Goal: Information Seeking & Learning: Learn about a topic

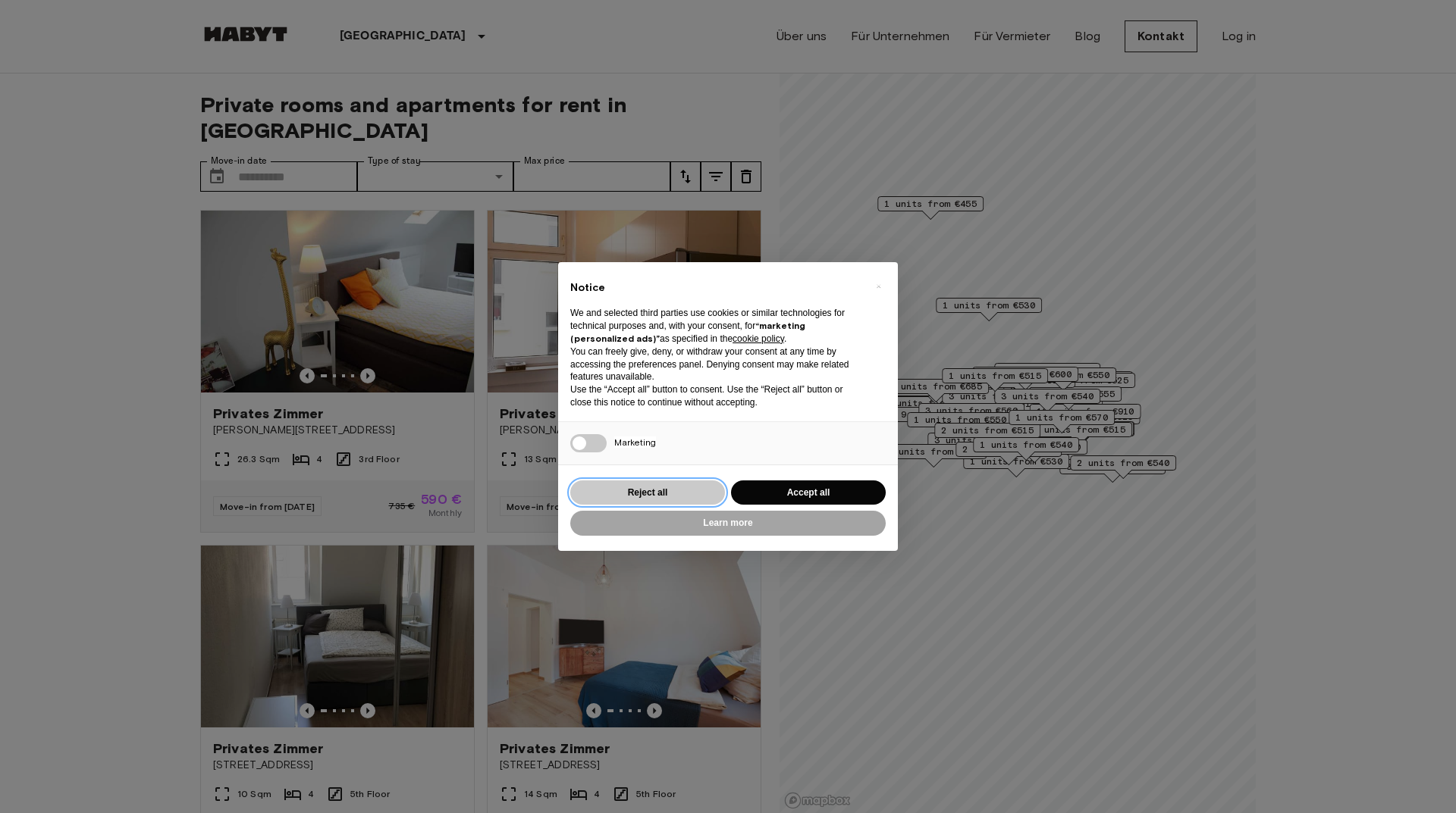
click at [625, 495] on button "Reject all" at bounding box center [647, 493] width 155 height 25
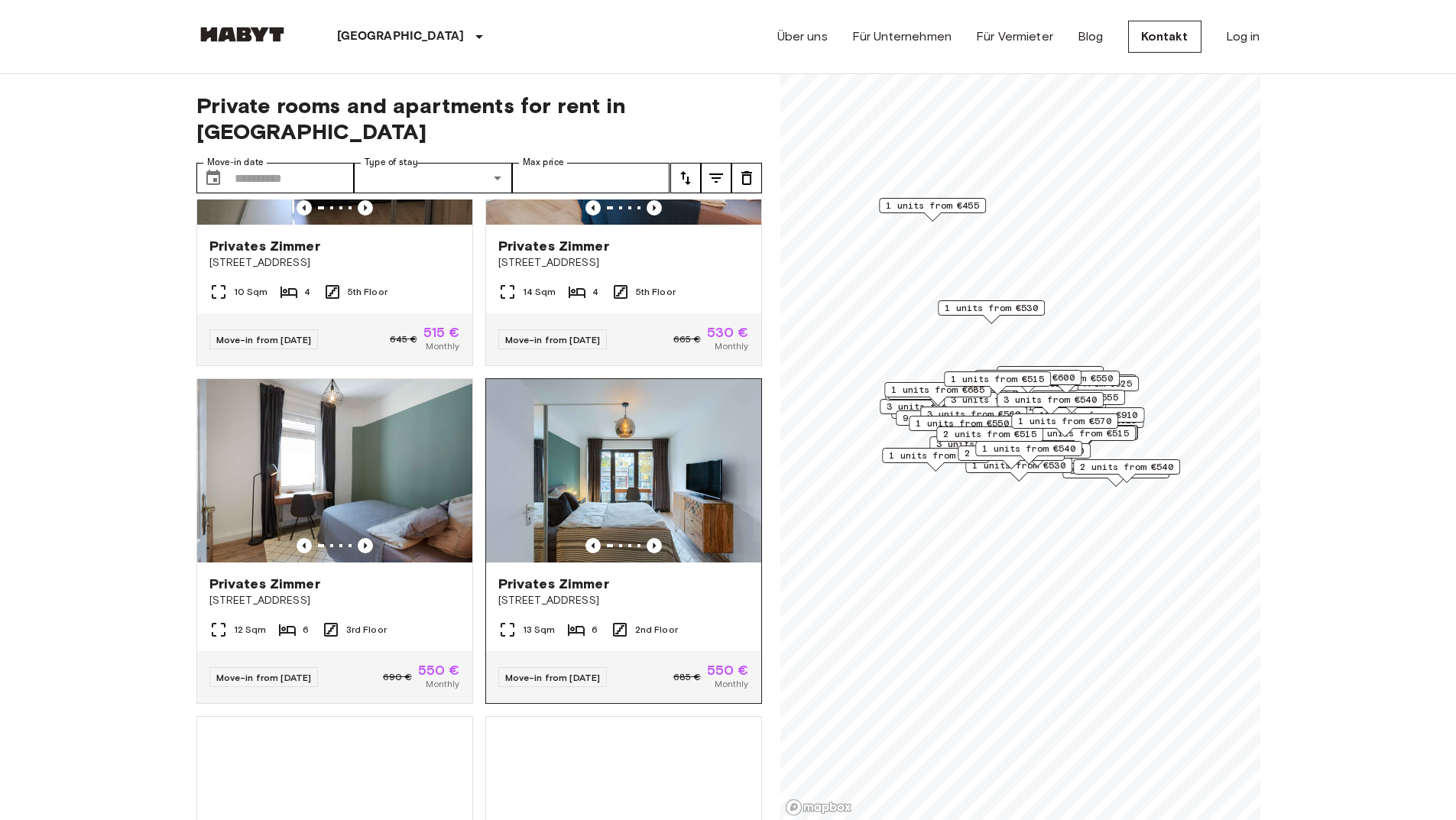
scroll to position [536, 0]
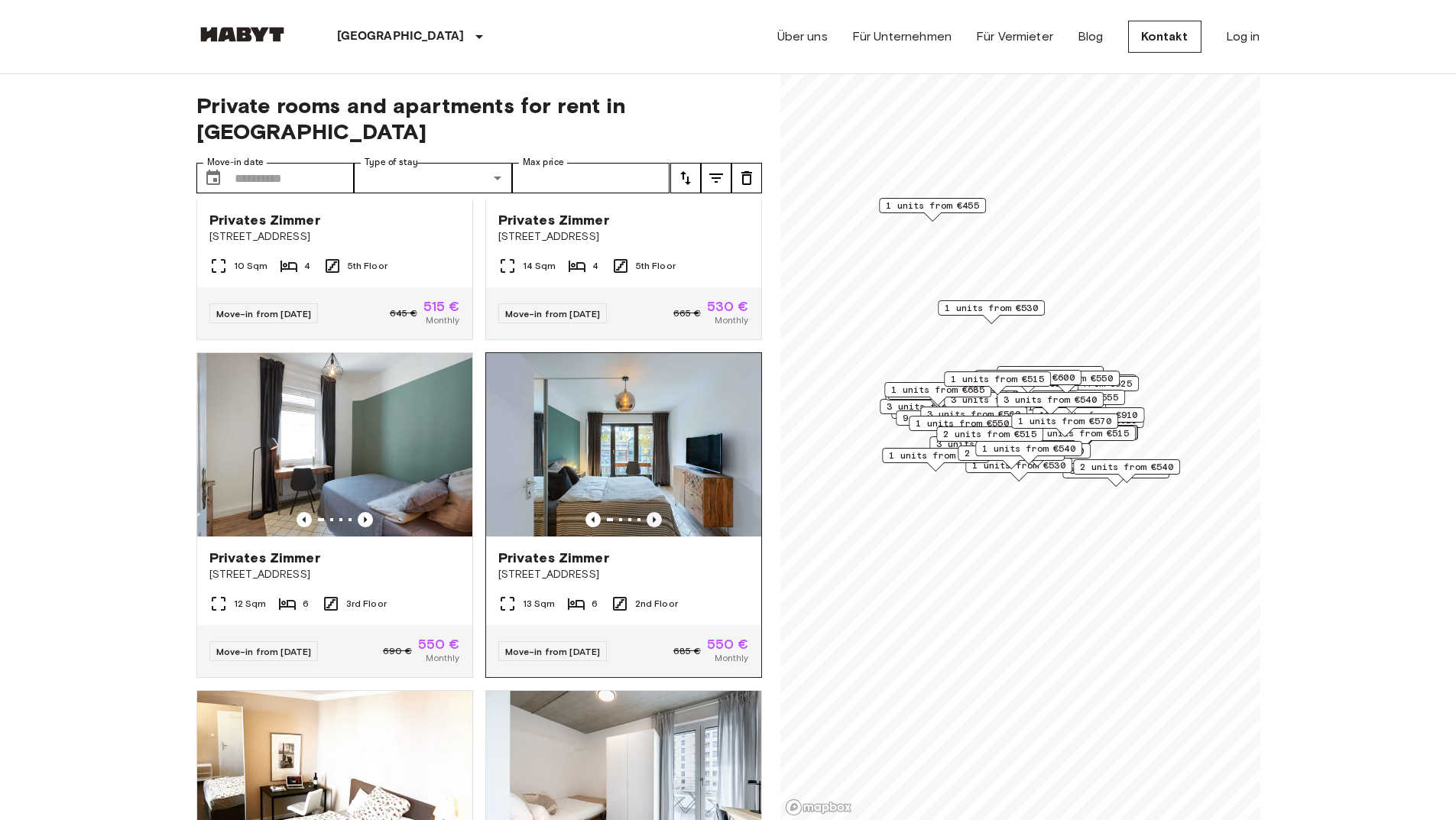
click at [646, 512] on icon "Previous image" at bounding box center [654, 520] width 16 height 16
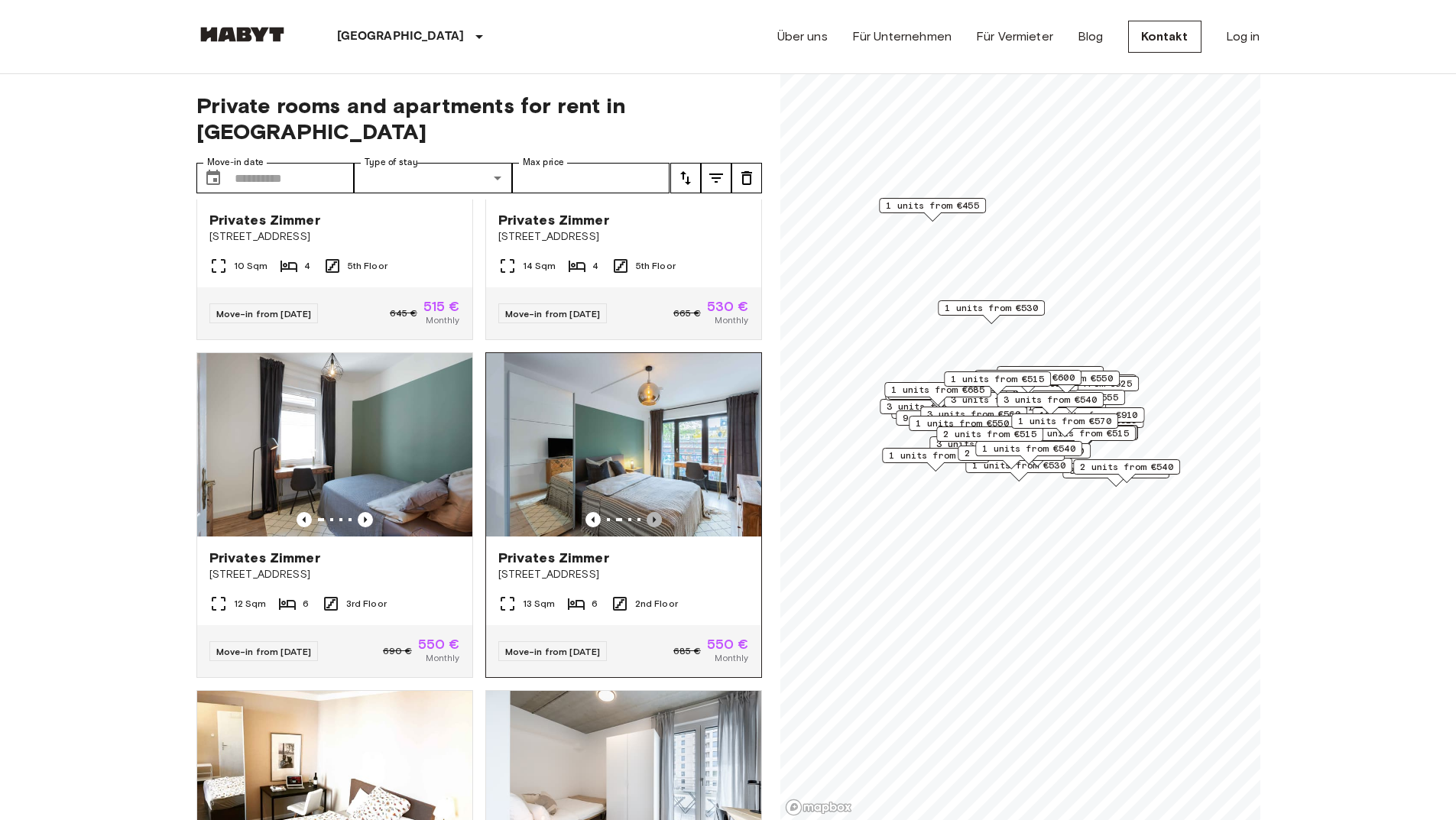
click at [646, 512] on icon "Previous image" at bounding box center [654, 520] width 16 height 16
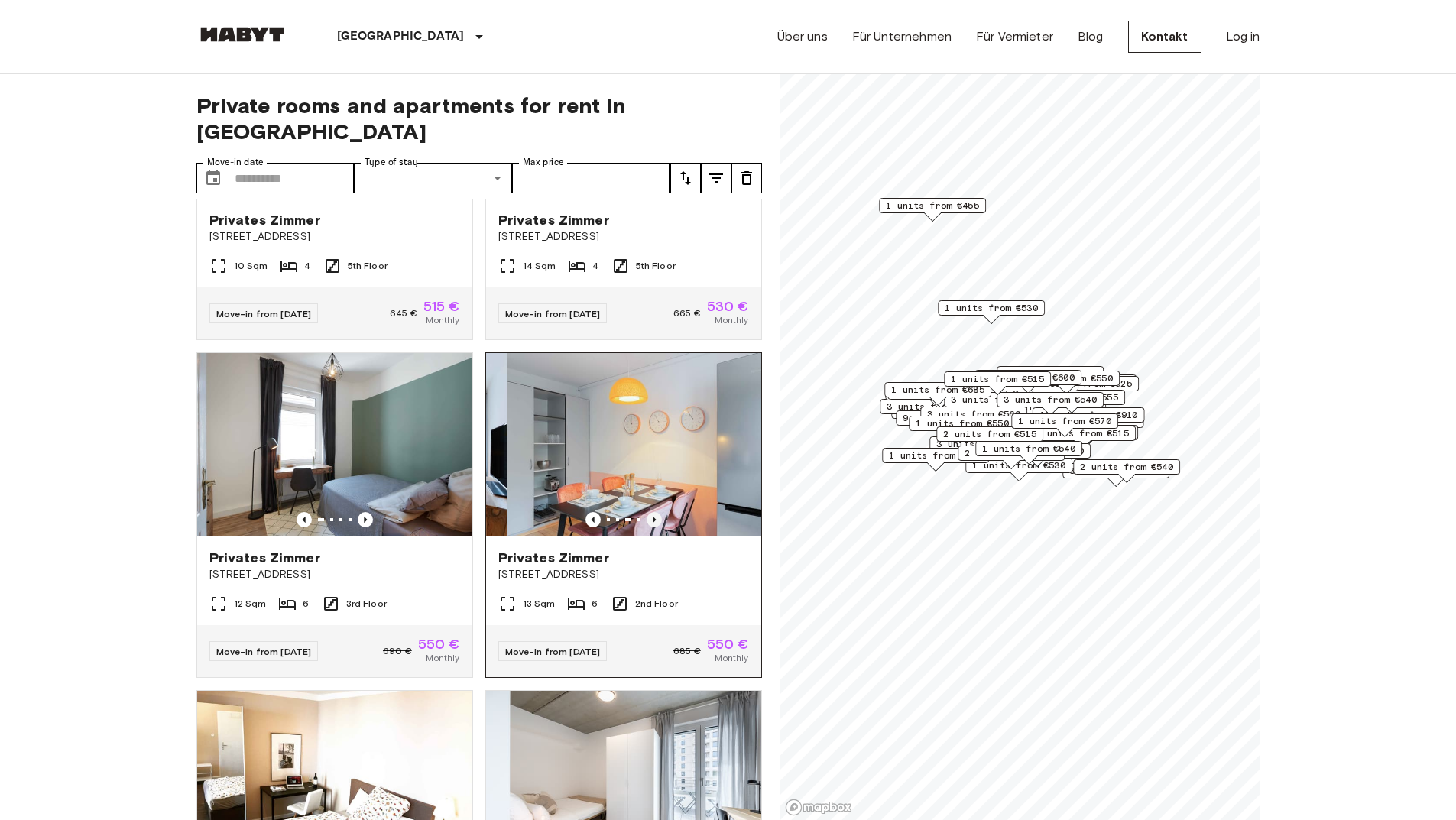
click at [646, 512] on icon "Previous image" at bounding box center [654, 520] width 16 height 16
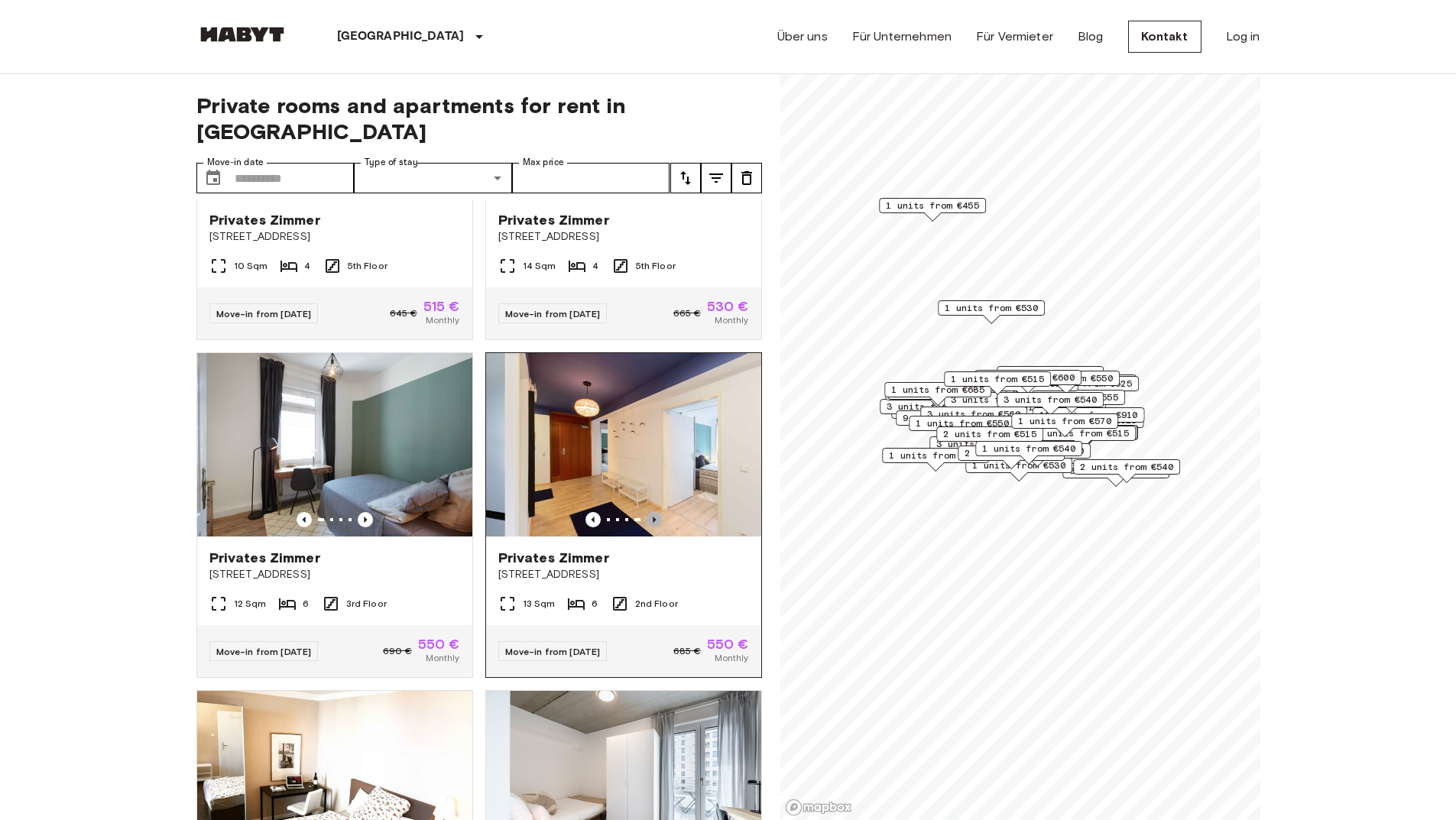
click at [646, 512] on icon "Previous image" at bounding box center [654, 520] width 16 height 16
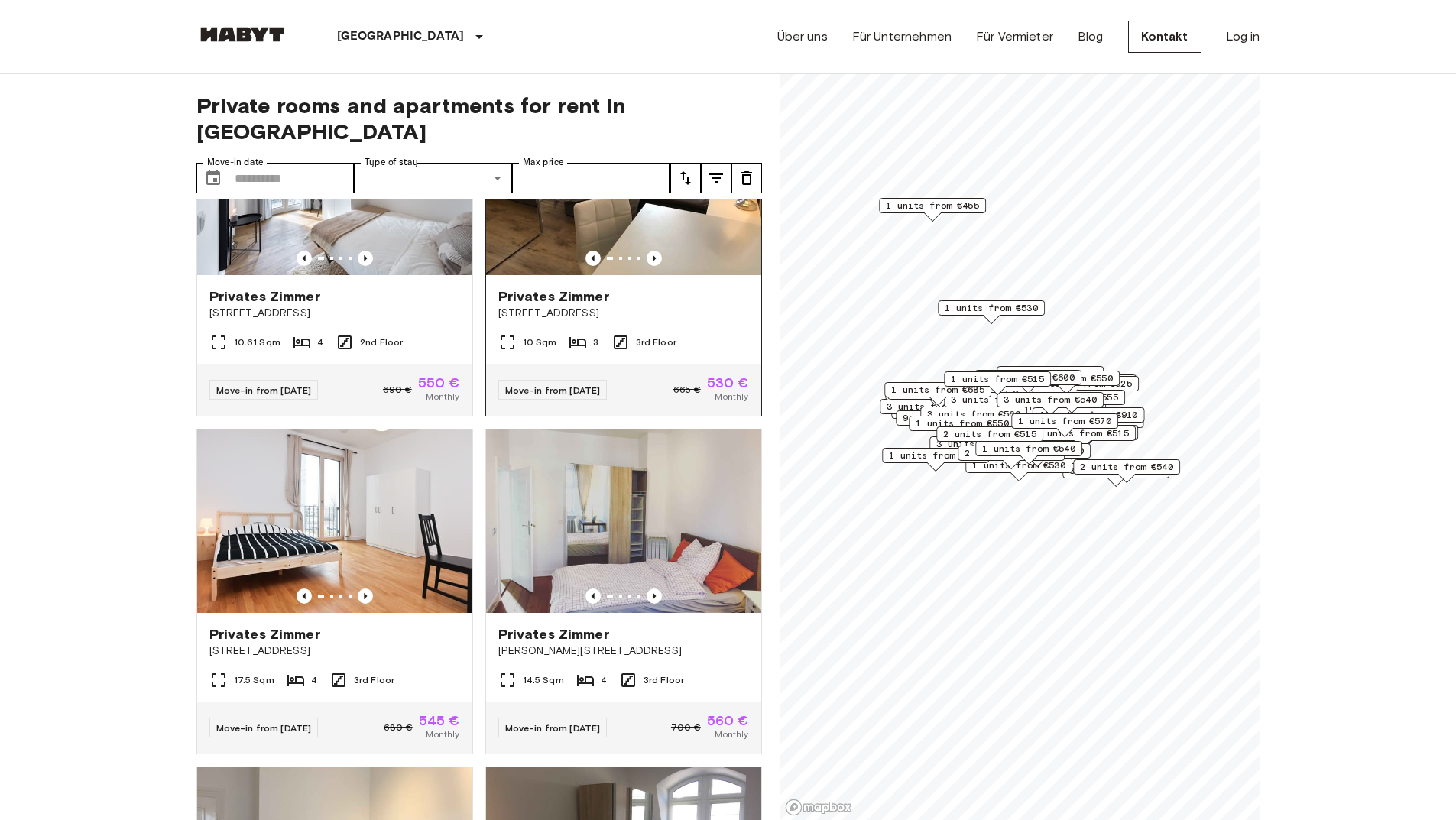
scroll to position [7376, 0]
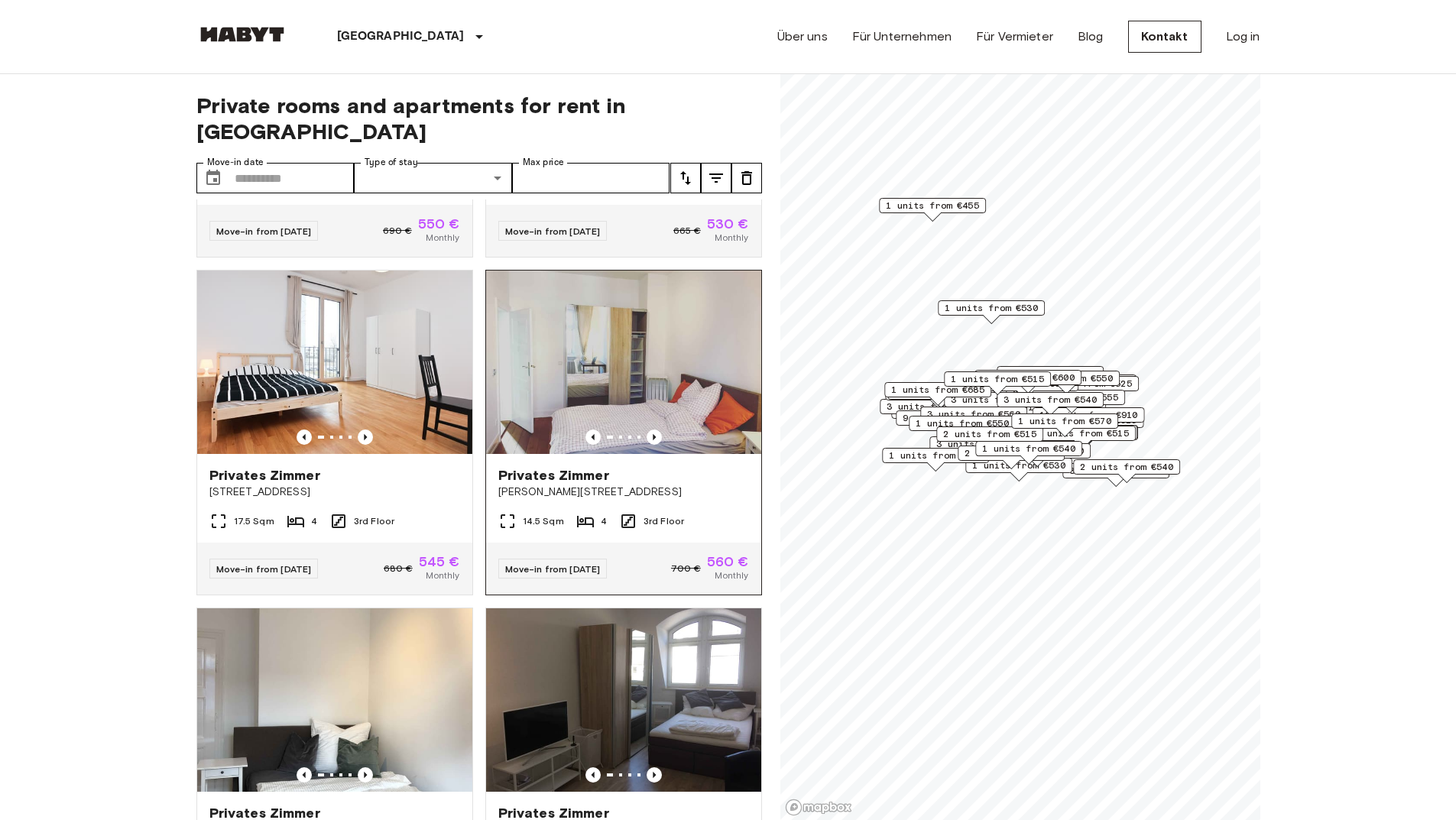
click at [618, 454] on img at bounding box center [624, 362] width 275 height 184
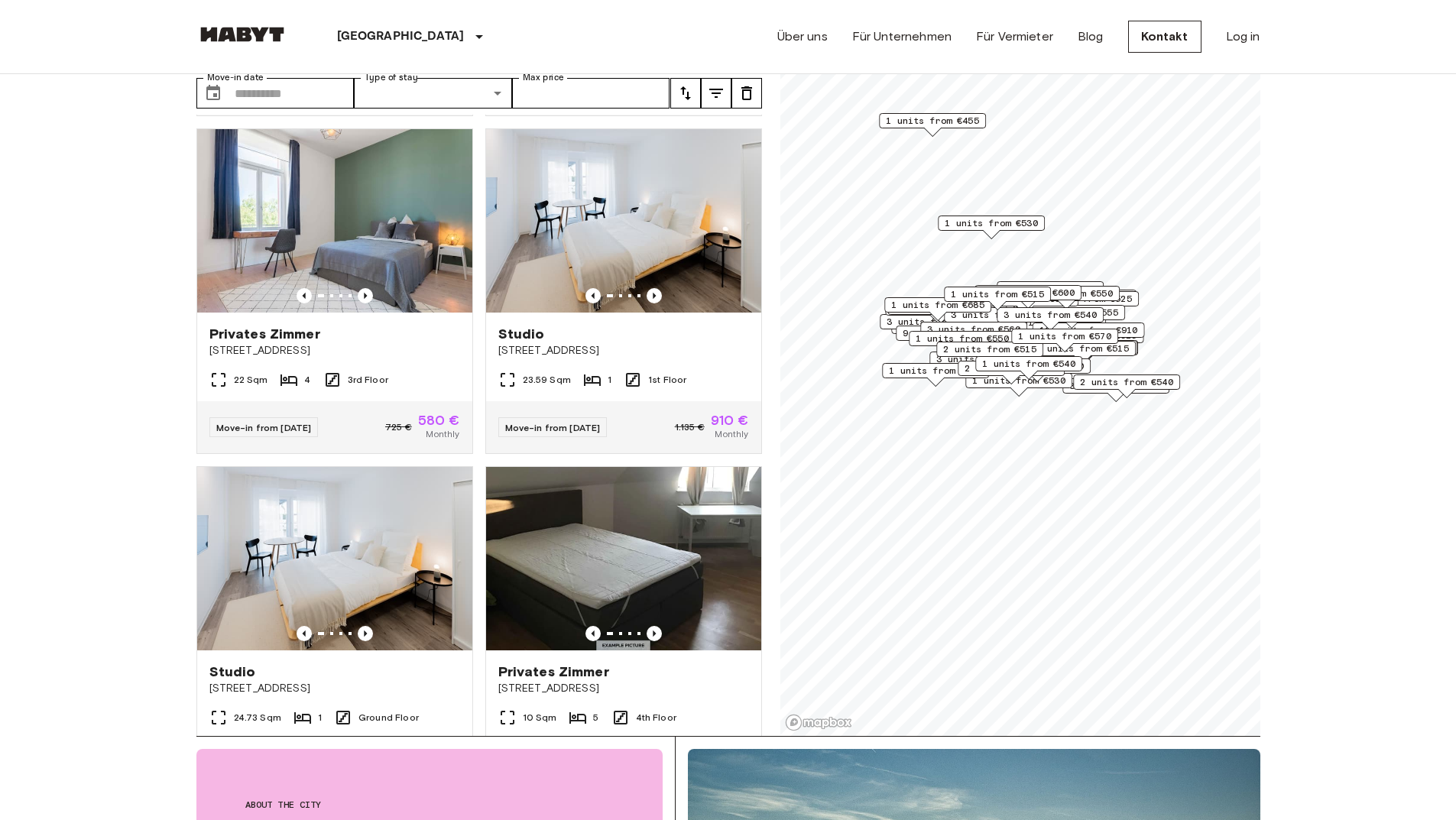
scroll to position [0, 0]
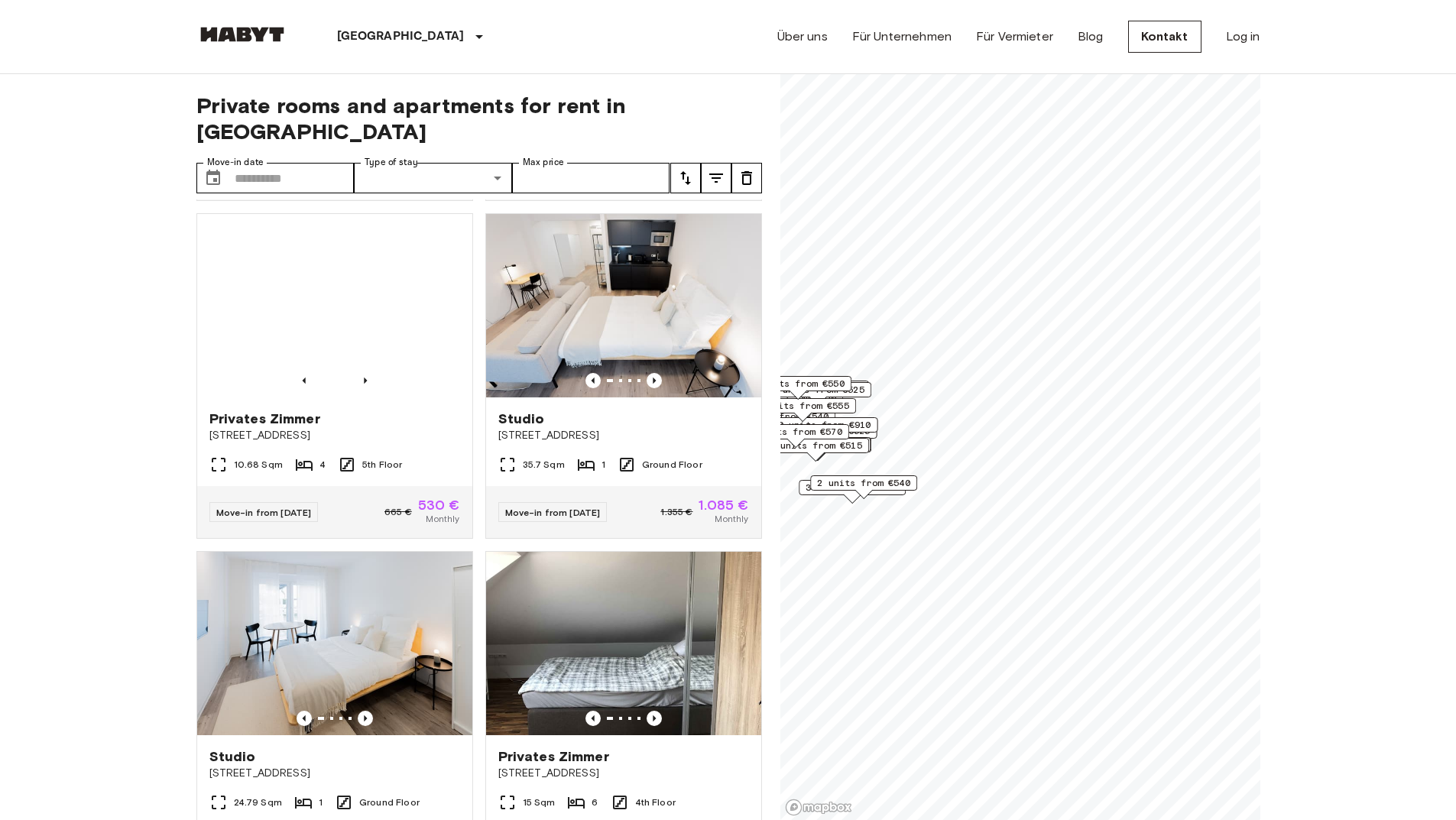
scroll to position [7679, 0]
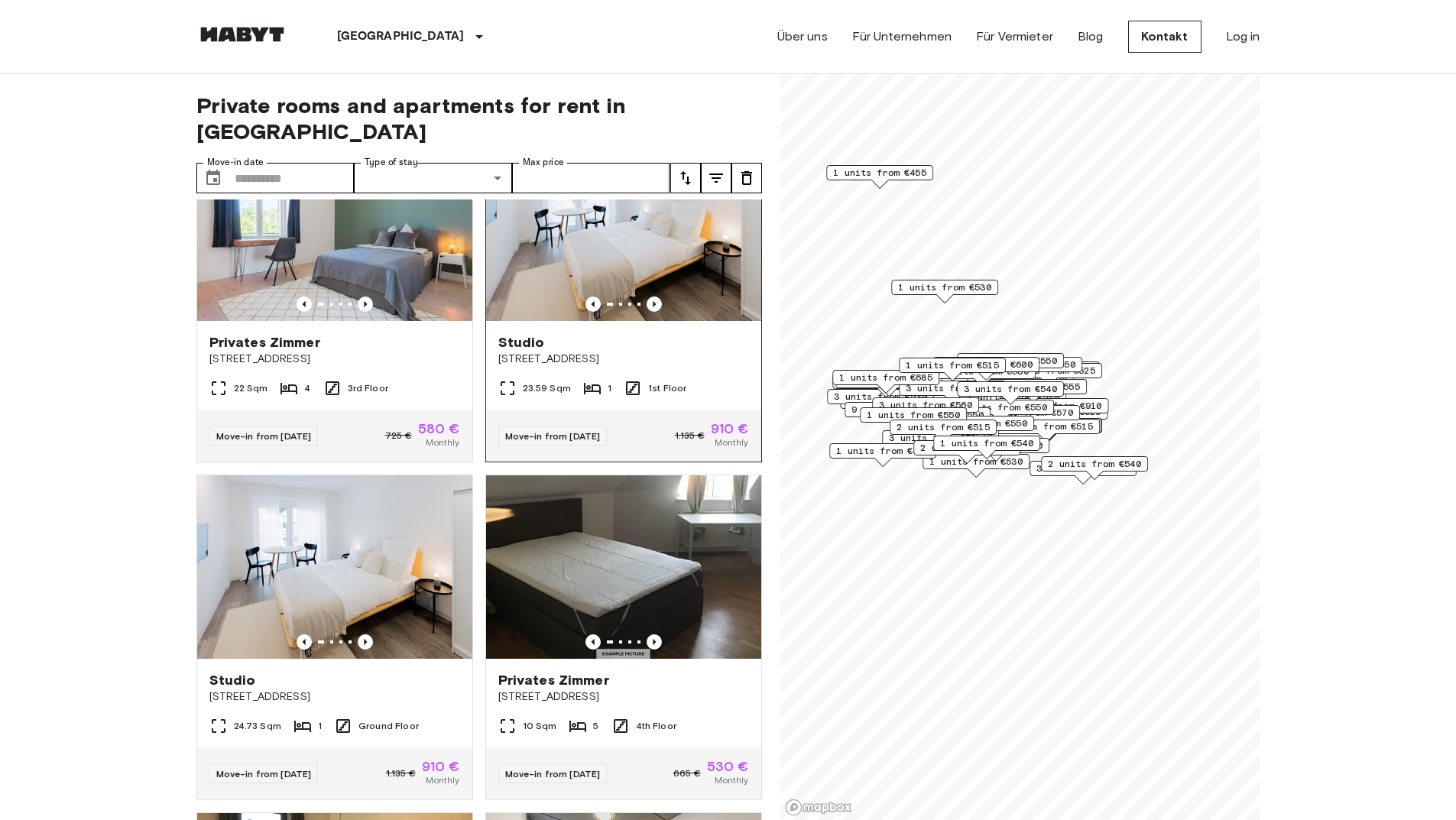
scroll to position [11980, 0]
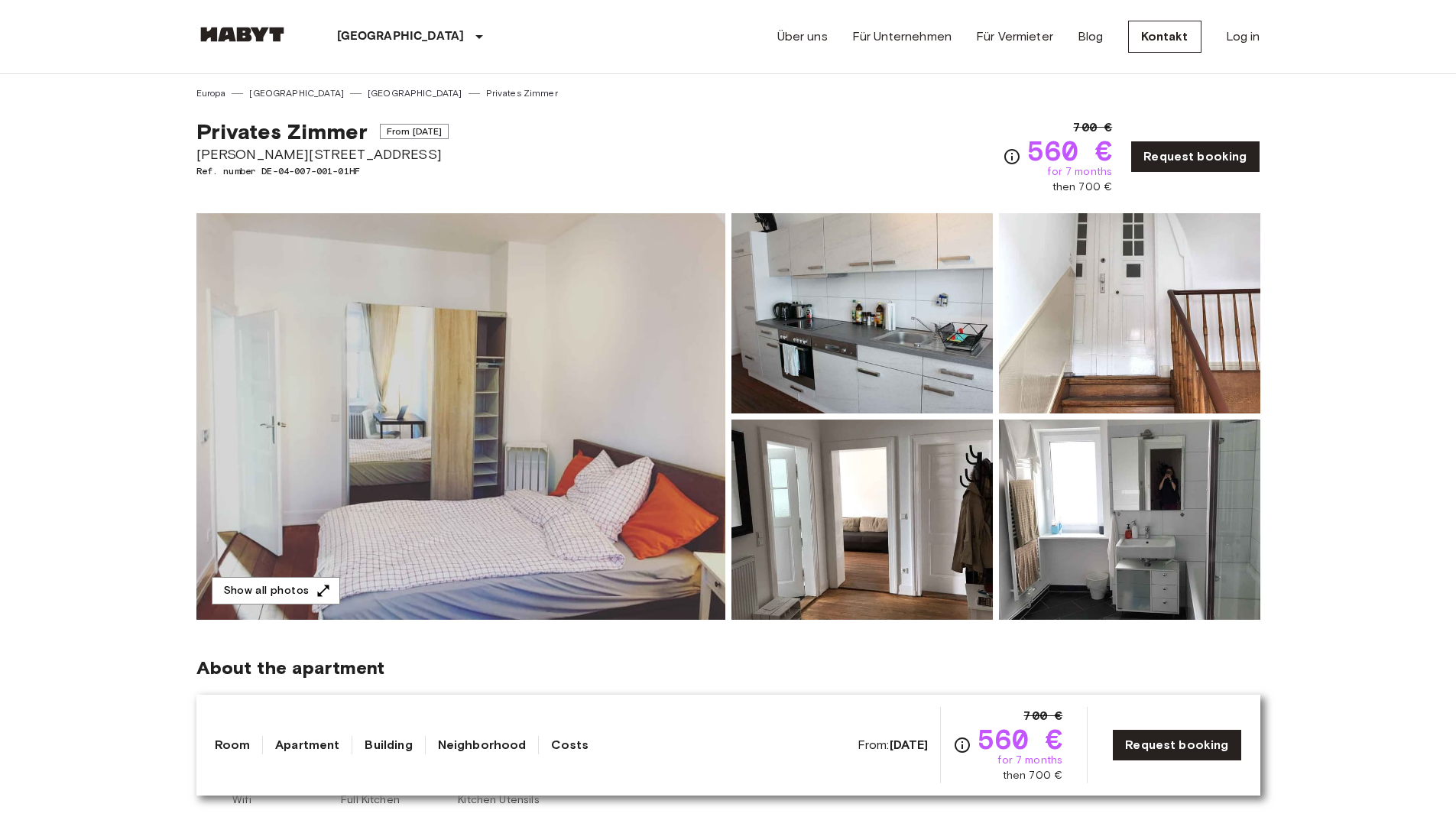
click at [800, 358] on img at bounding box center [861, 313] width 261 height 200
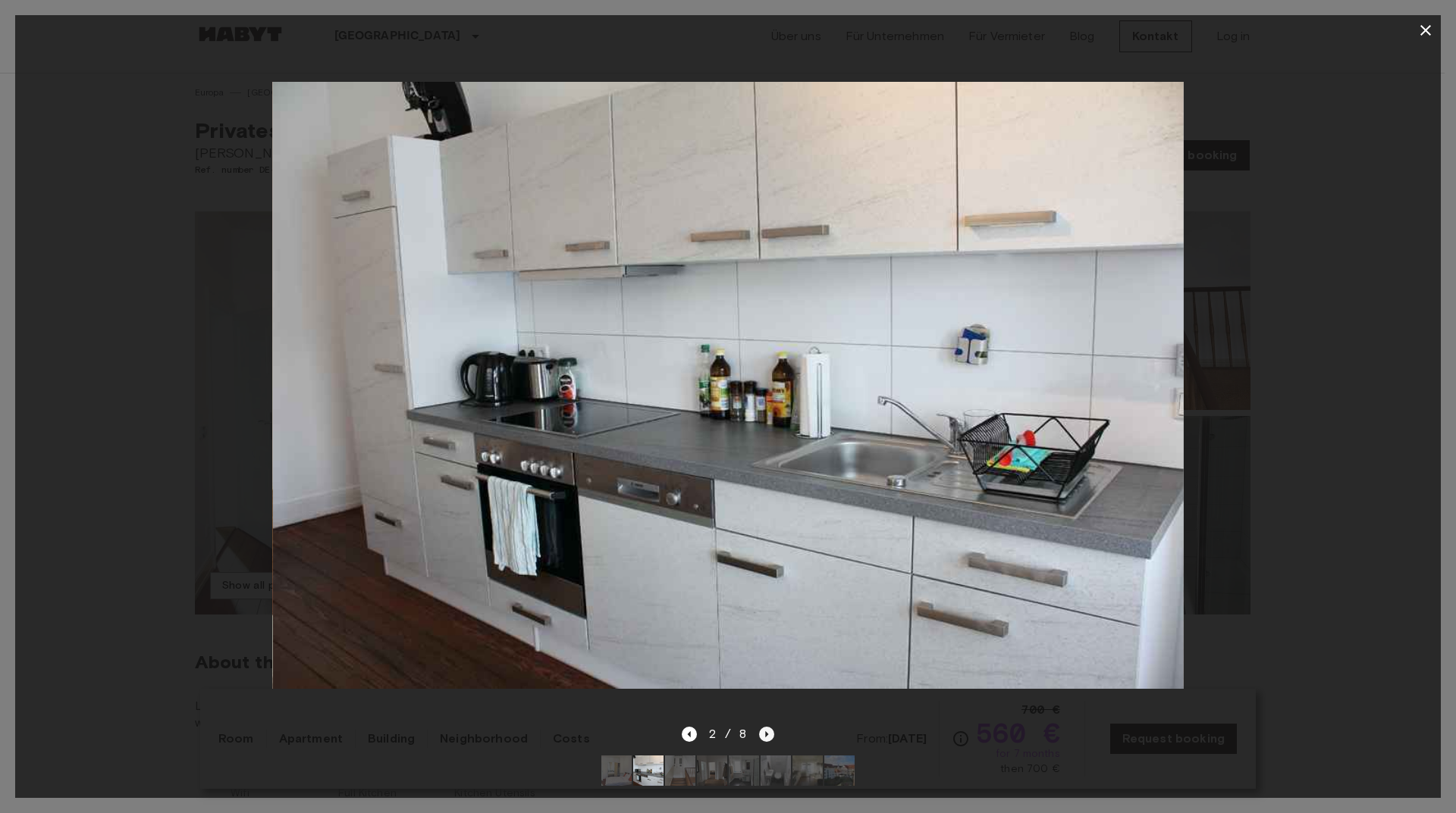
click at [765, 727] on icon "Next image" at bounding box center [766, 734] width 16 height 16
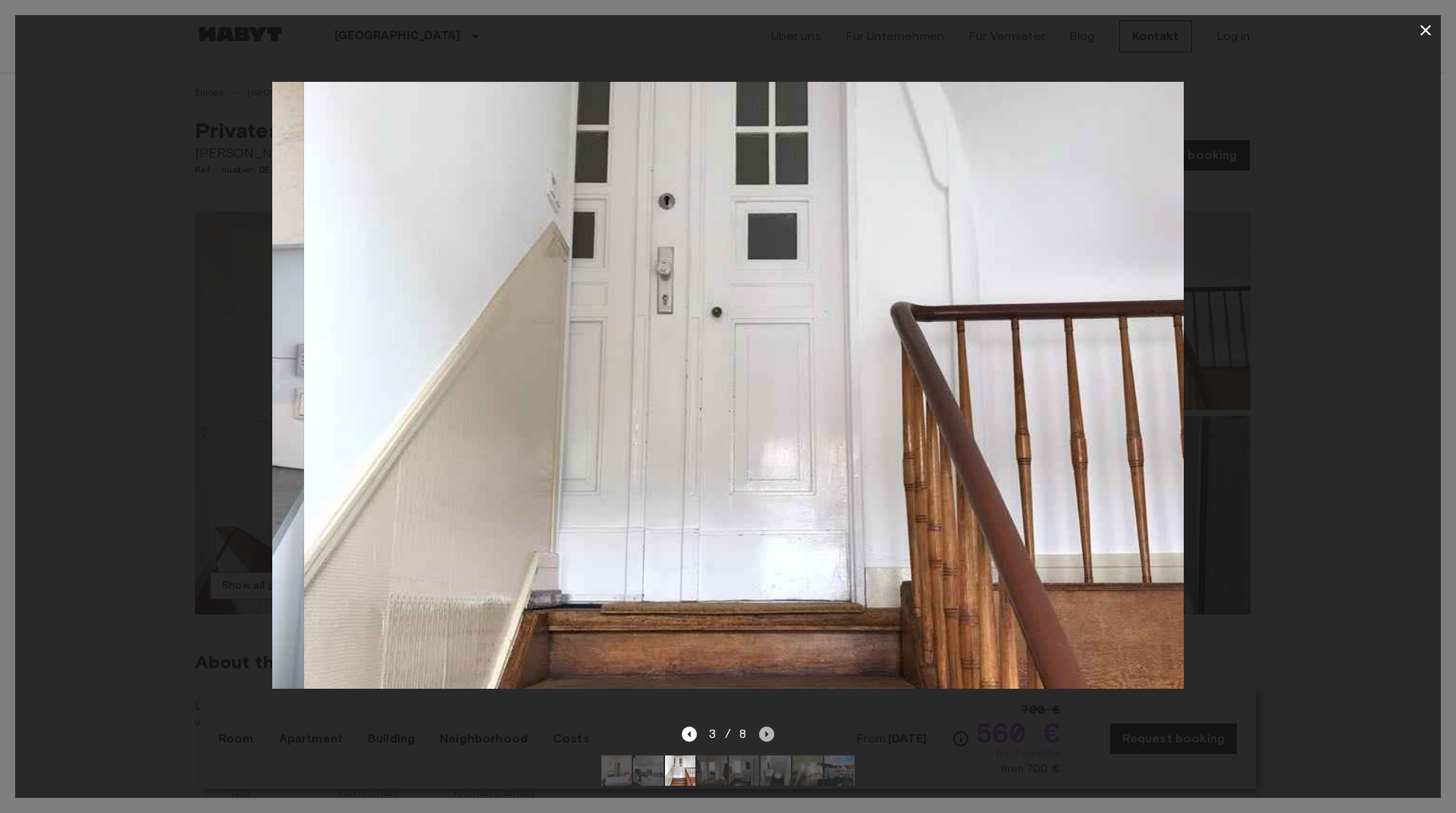
click at [766, 732] on icon "Next image" at bounding box center [766, 734] width 3 height 6
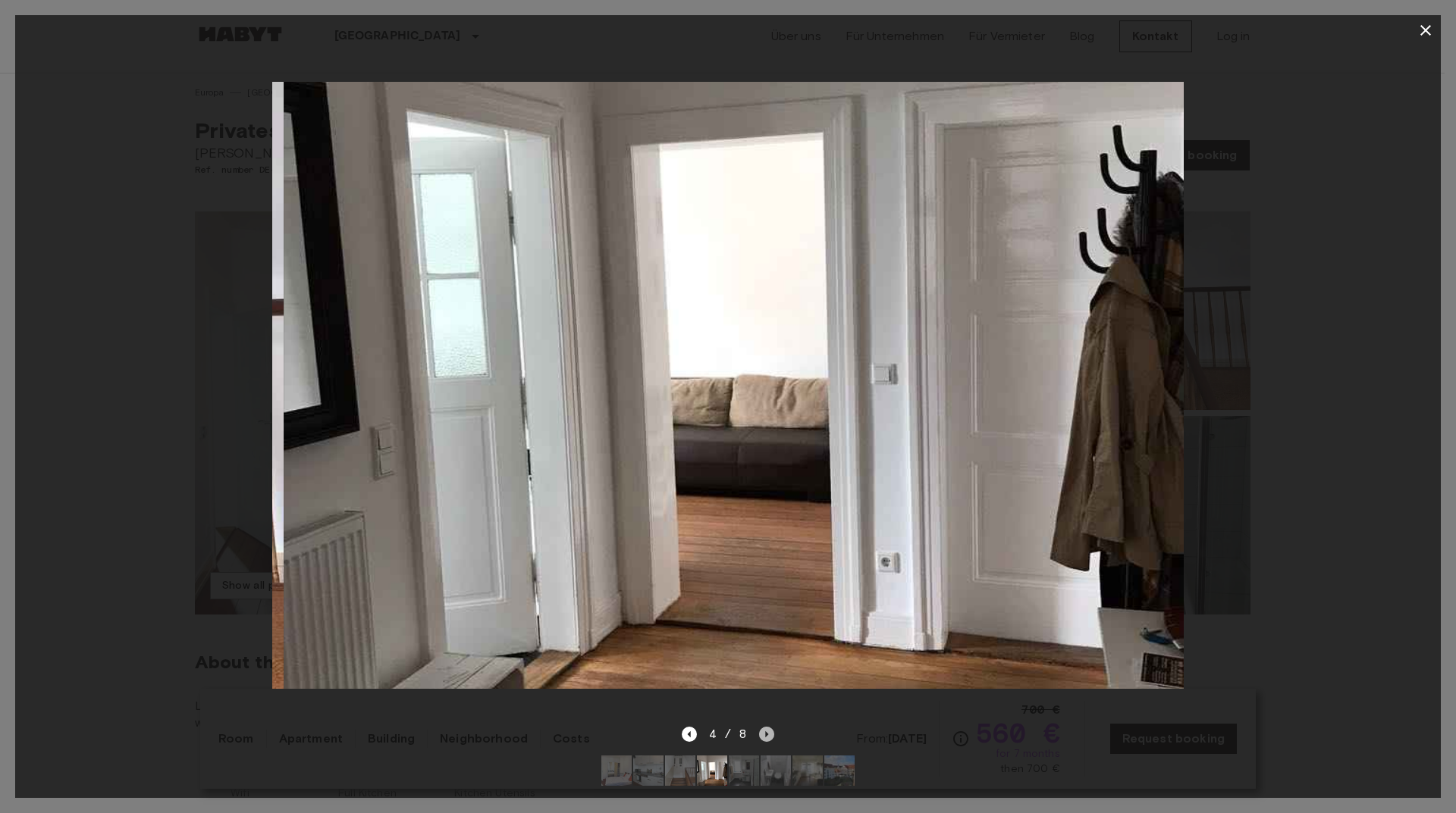
click at [766, 732] on icon "Next image" at bounding box center [766, 734] width 3 height 6
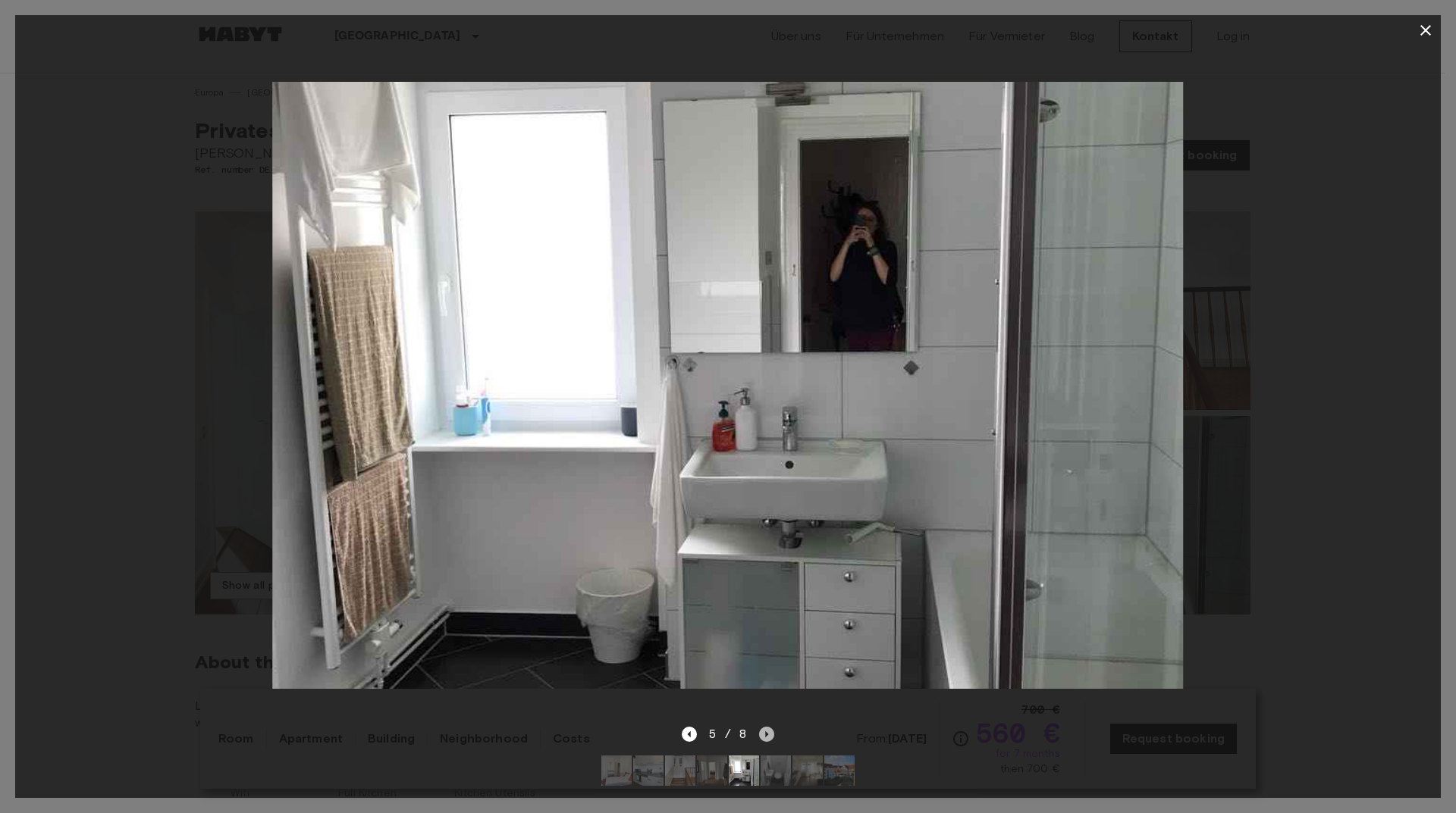
click at [767, 732] on icon "Next image" at bounding box center [766, 734] width 3 height 6
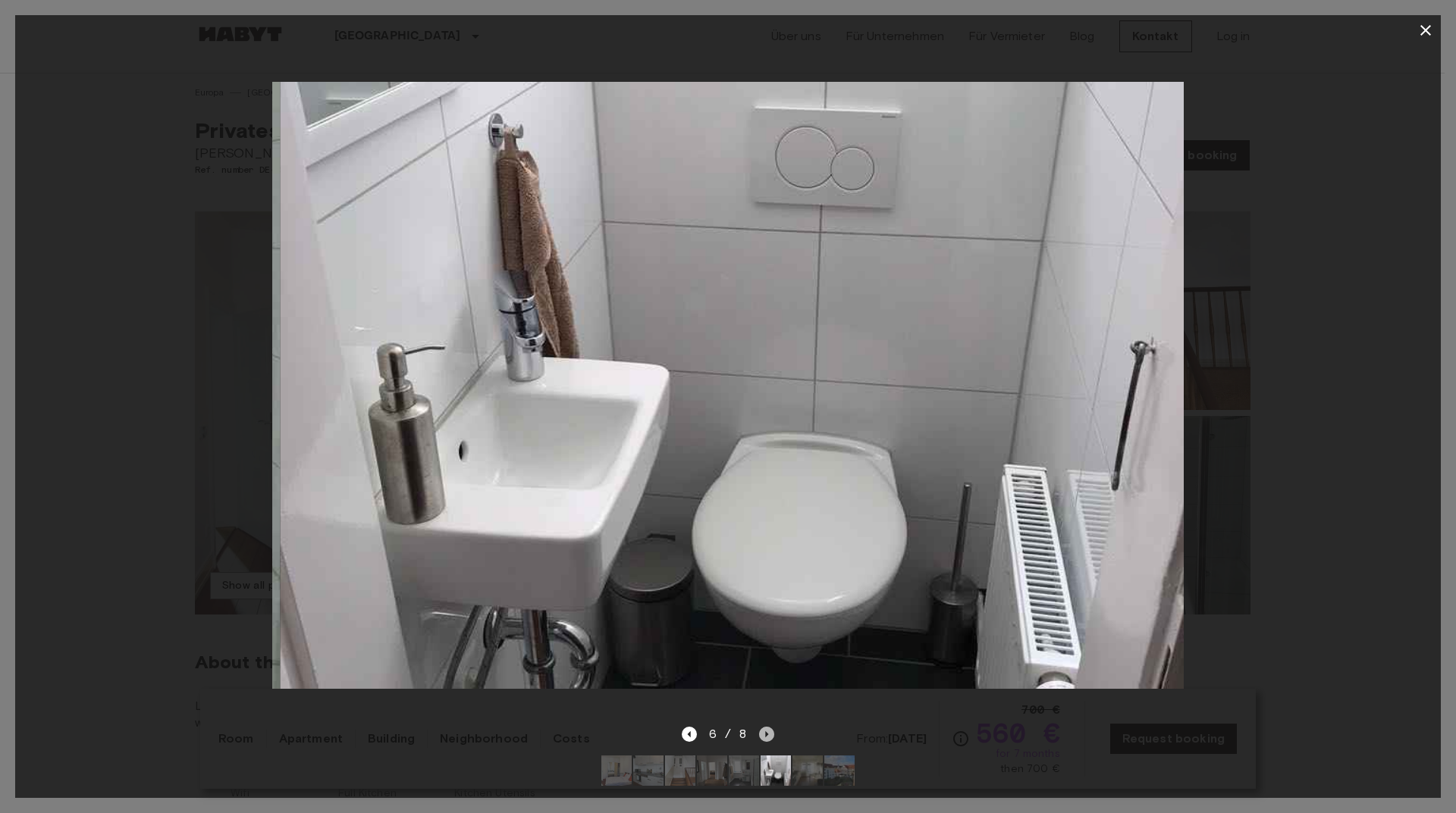
click at [767, 732] on icon "Next image" at bounding box center [766, 734] width 3 height 6
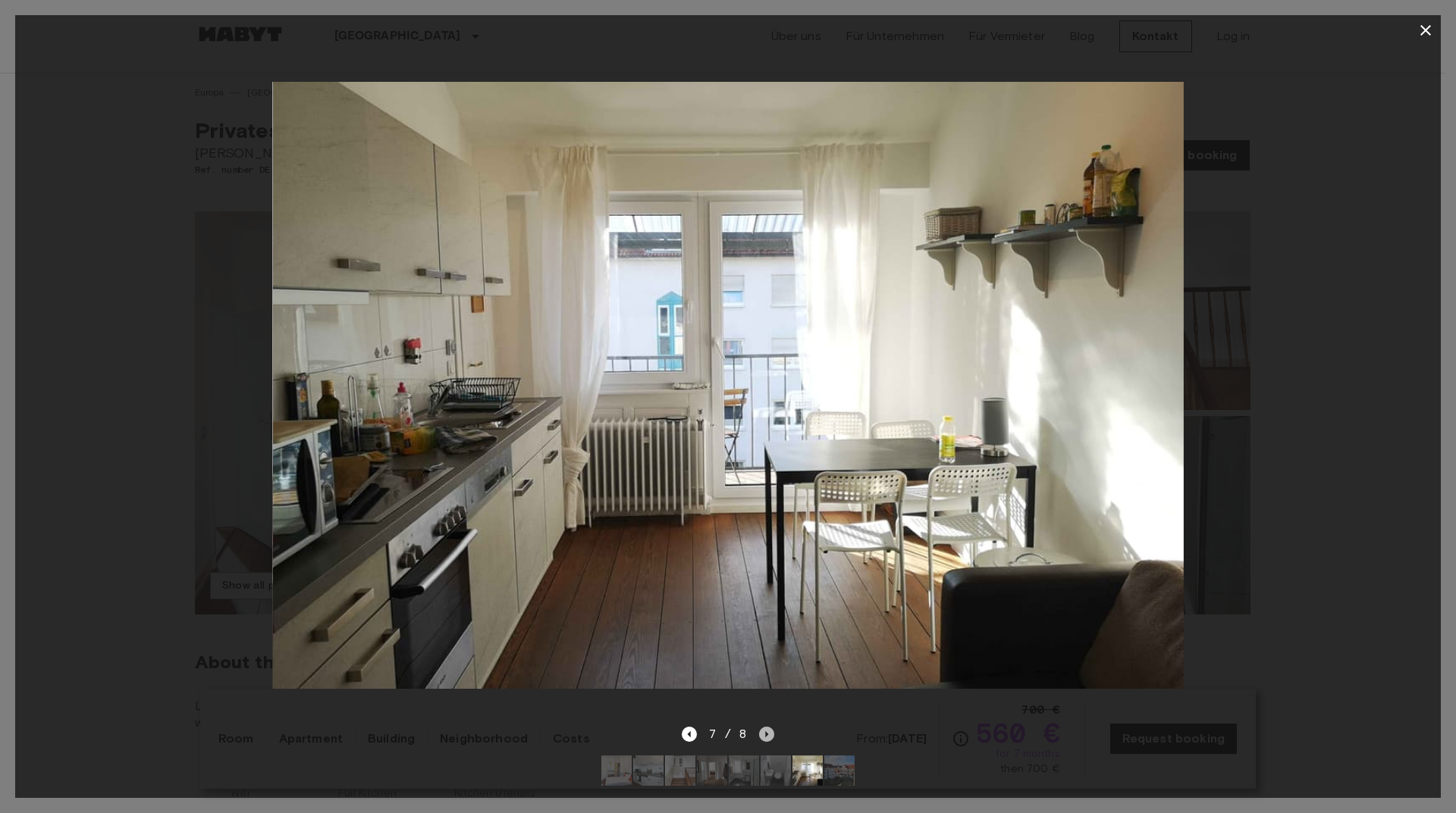
click at [767, 732] on icon "Next image" at bounding box center [766, 734] width 3 height 6
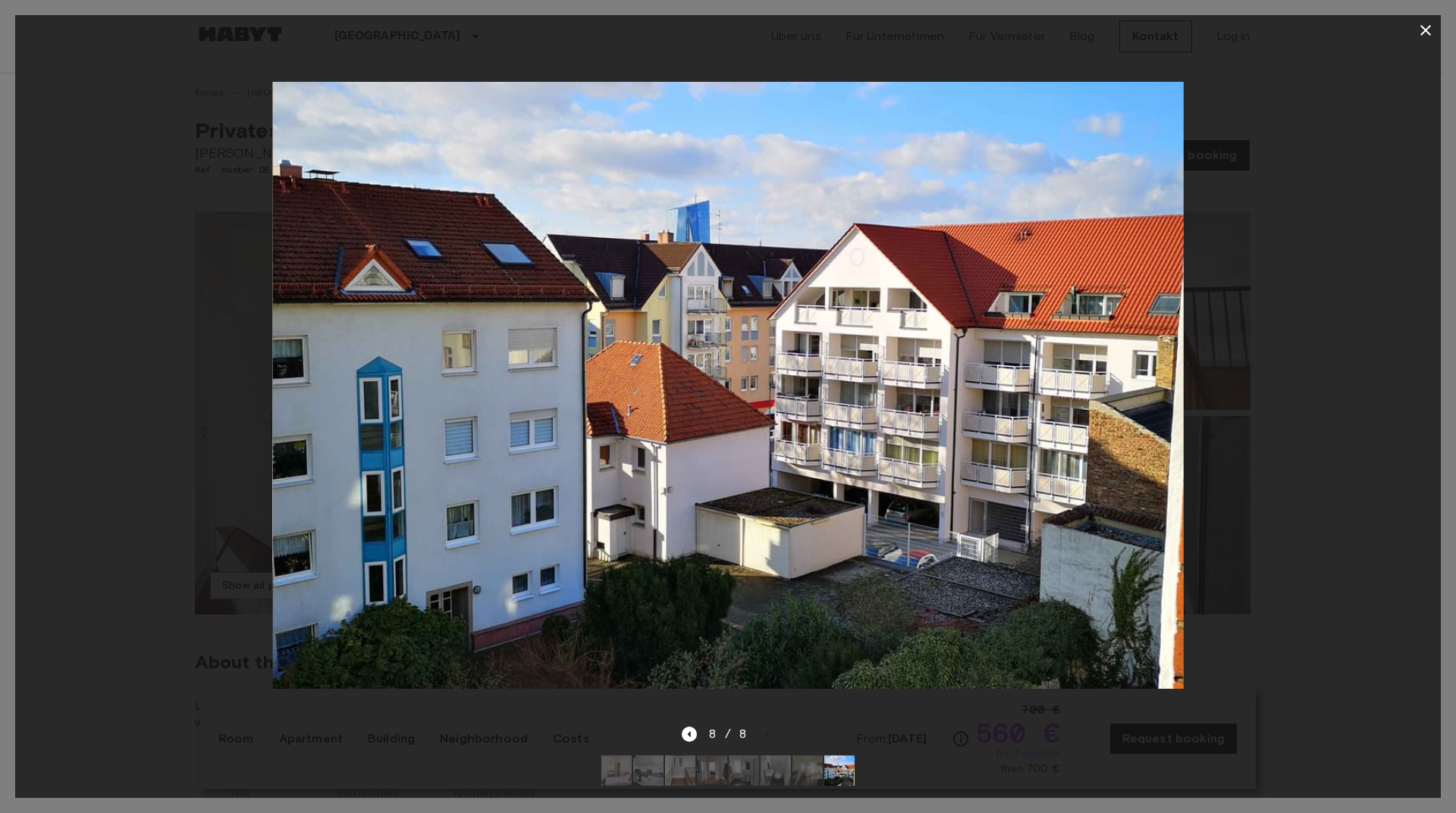
click at [769, 725] on div "8 / 8" at bounding box center [728, 734] width 93 height 18
click at [684, 729] on icon "Previous image" at bounding box center [689, 734] width 16 height 16
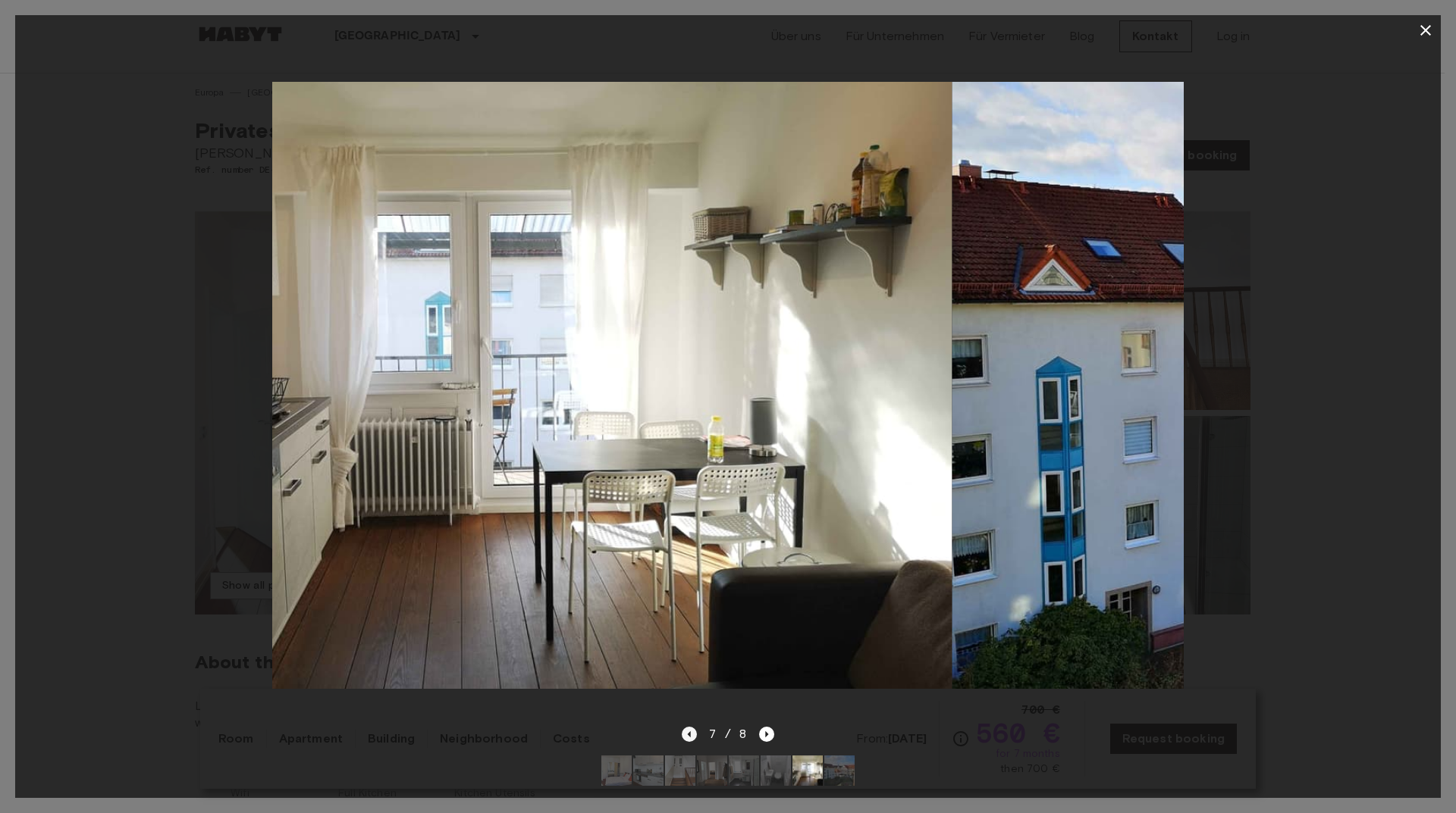
click at [684, 729] on icon "Previous image" at bounding box center [689, 734] width 16 height 16
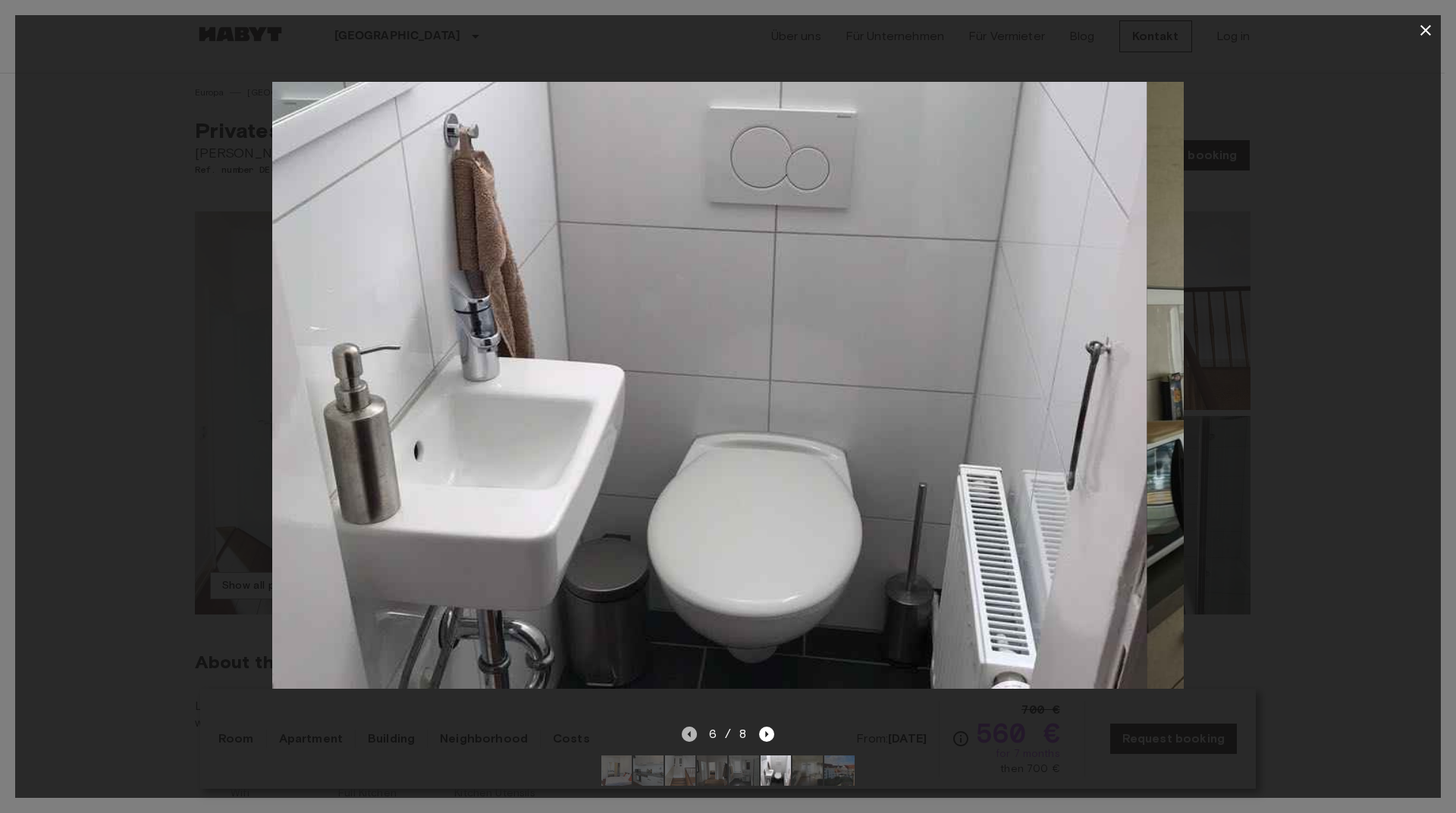
click at [684, 729] on icon "Previous image" at bounding box center [689, 734] width 16 height 16
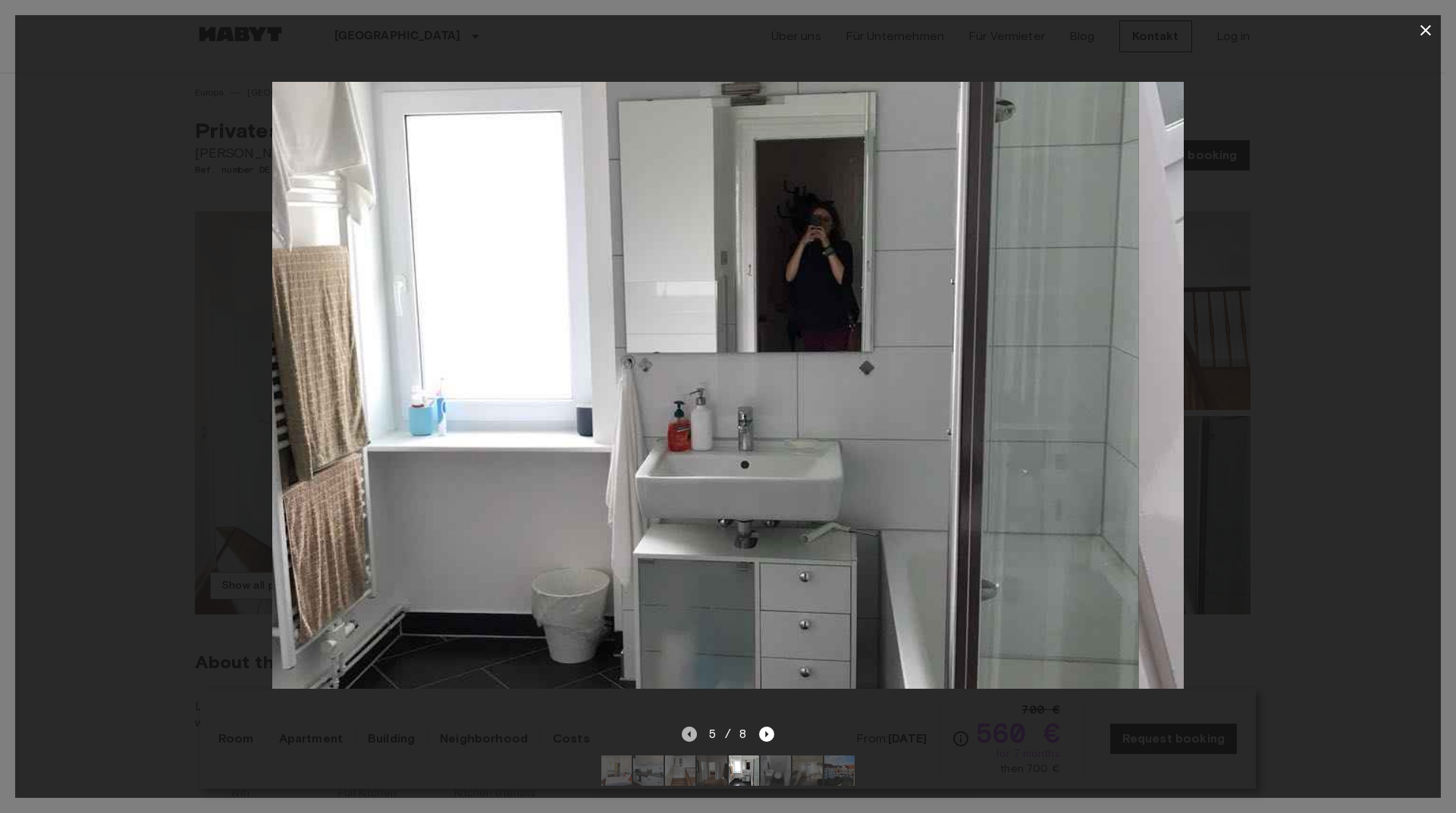
click at [684, 729] on icon "Previous image" at bounding box center [689, 734] width 16 height 16
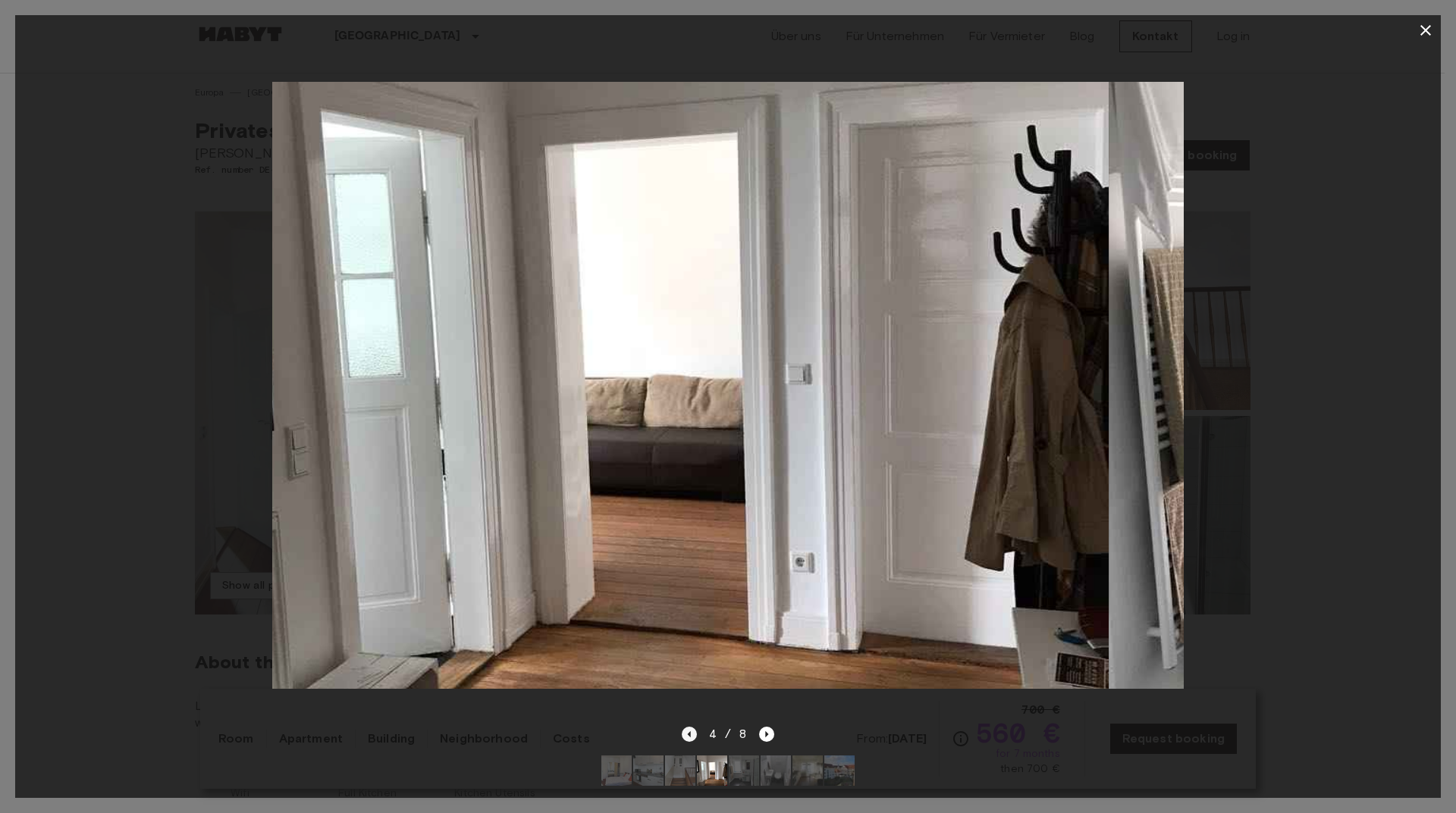
click at [684, 729] on icon "Previous image" at bounding box center [689, 734] width 16 height 16
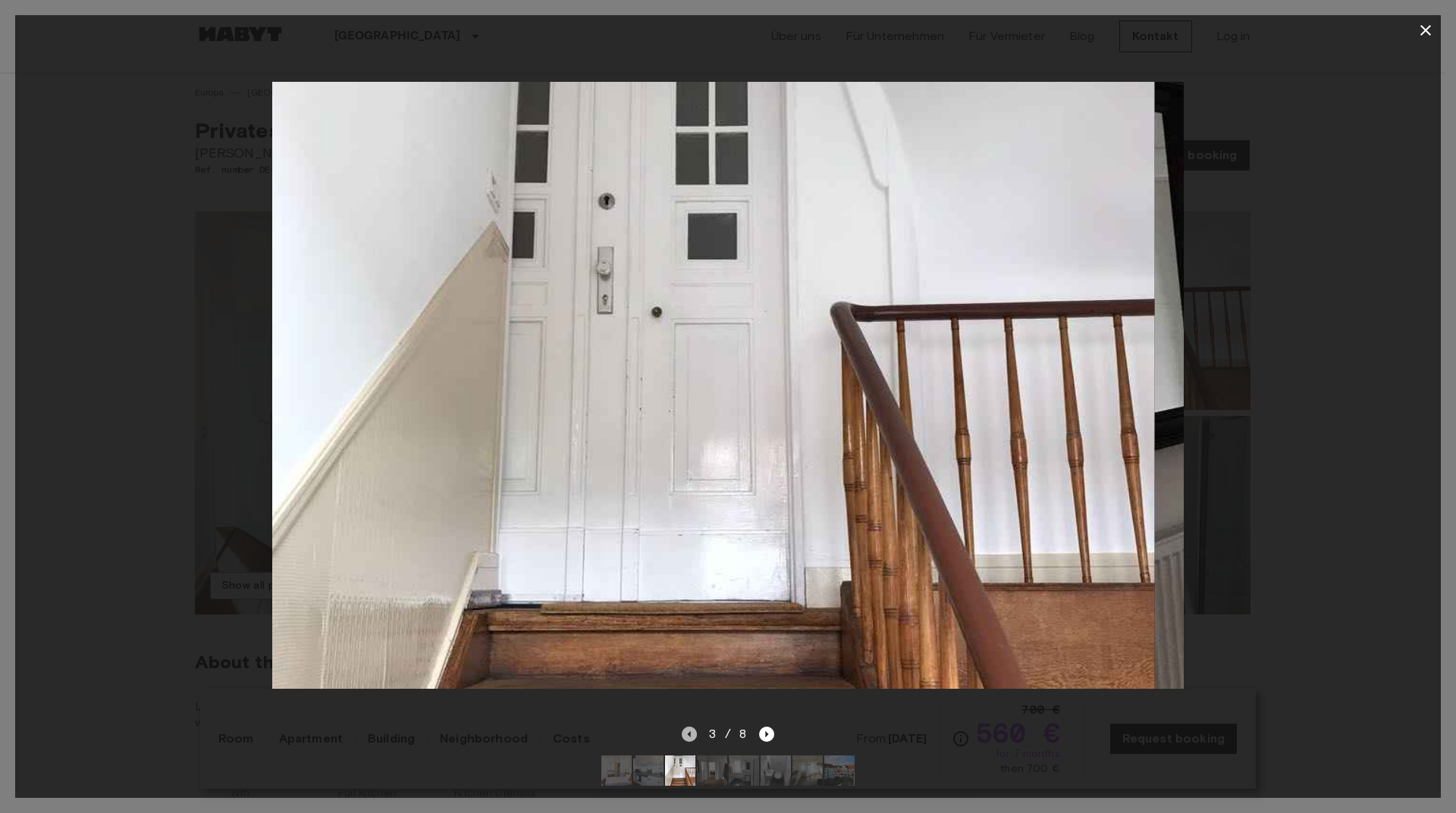
click at [684, 729] on icon "Previous image" at bounding box center [689, 734] width 16 height 16
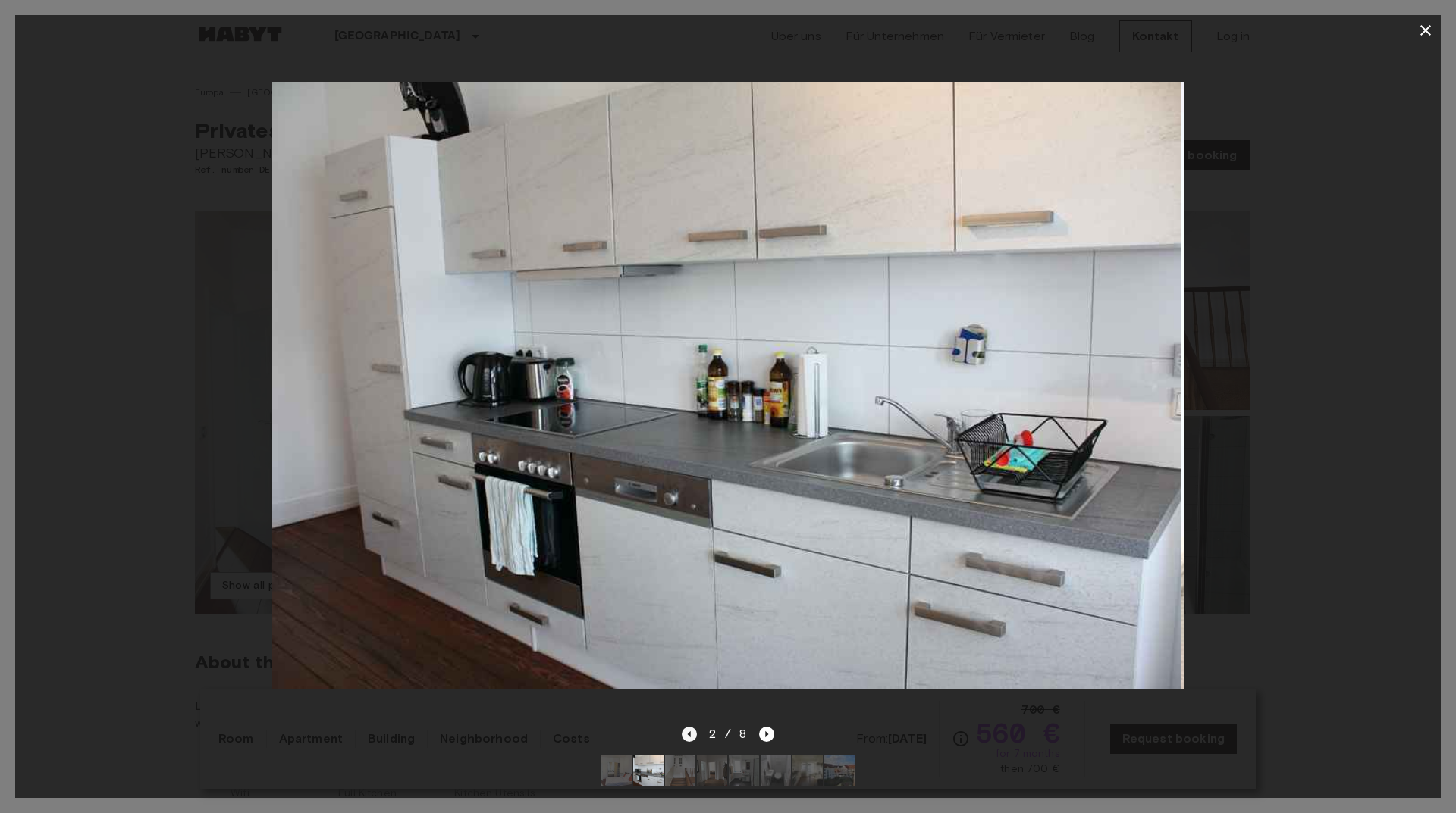
click at [684, 729] on icon "Previous image" at bounding box center [689, 734] width 16 height 16
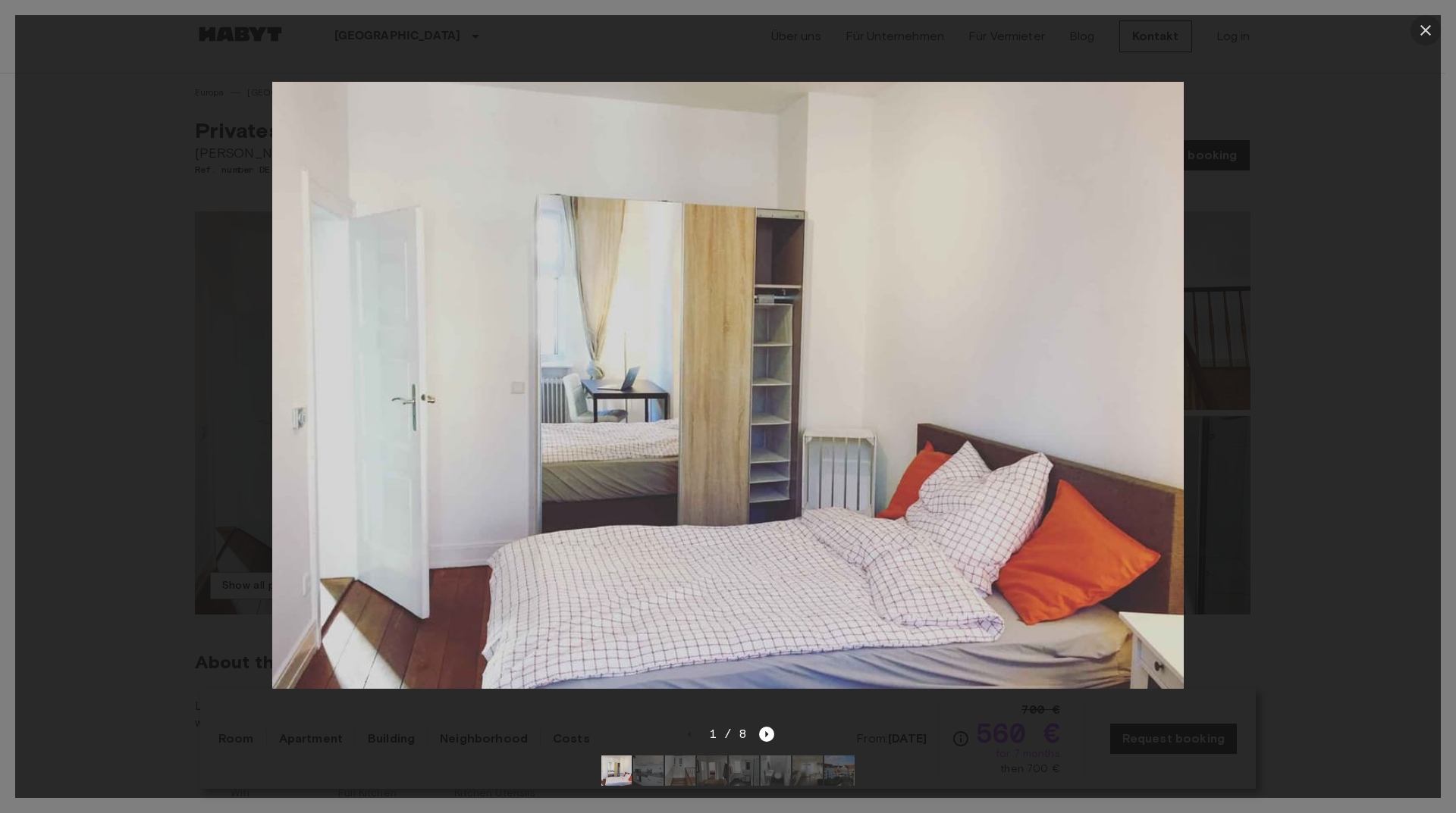
click at [1422, 29] on icon "button" at bounding box center [1426, 30] width 18 height 18
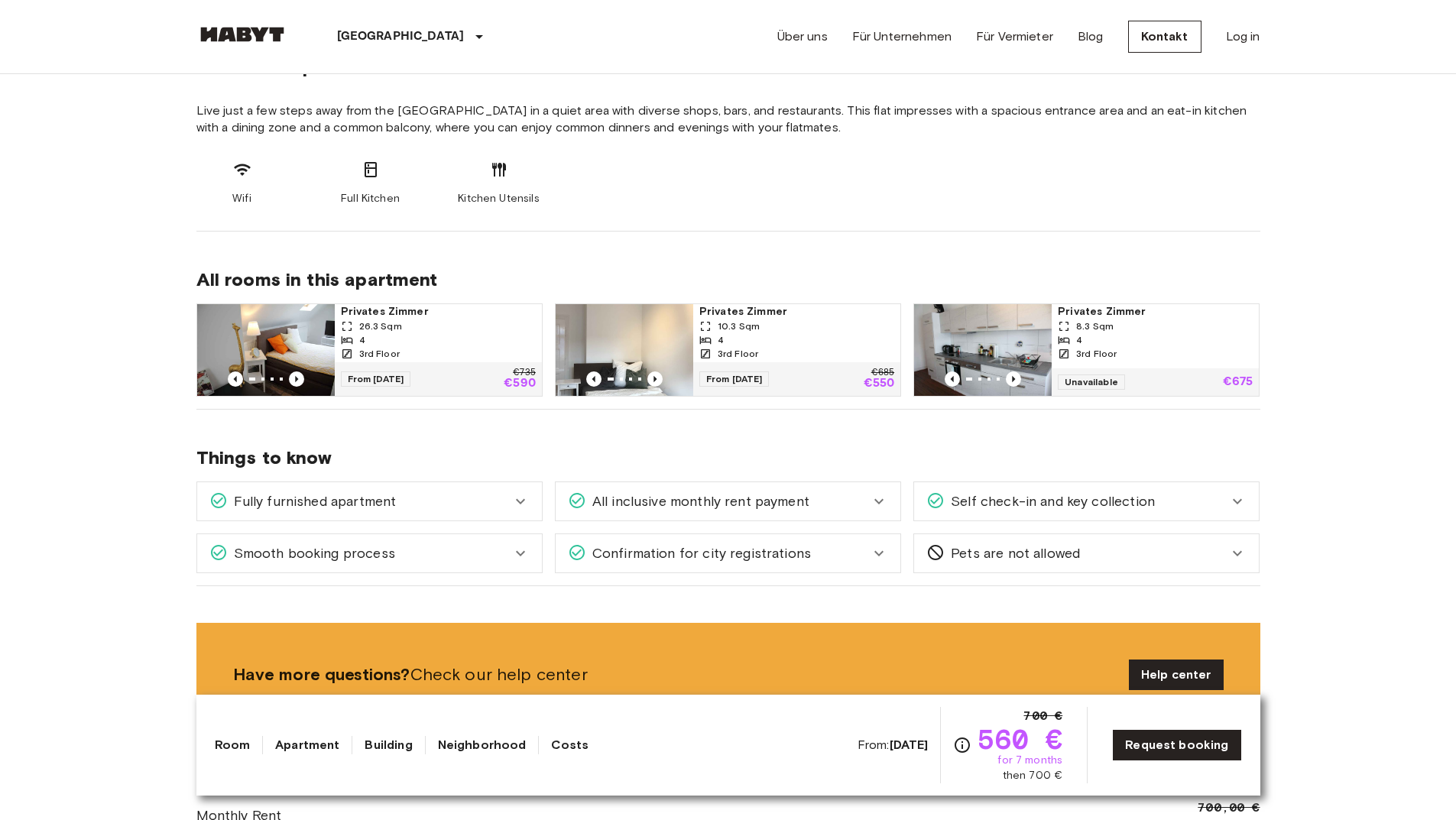
scroll to position [611, 0]
